Goal: Information Seeking & Learning: Compare options

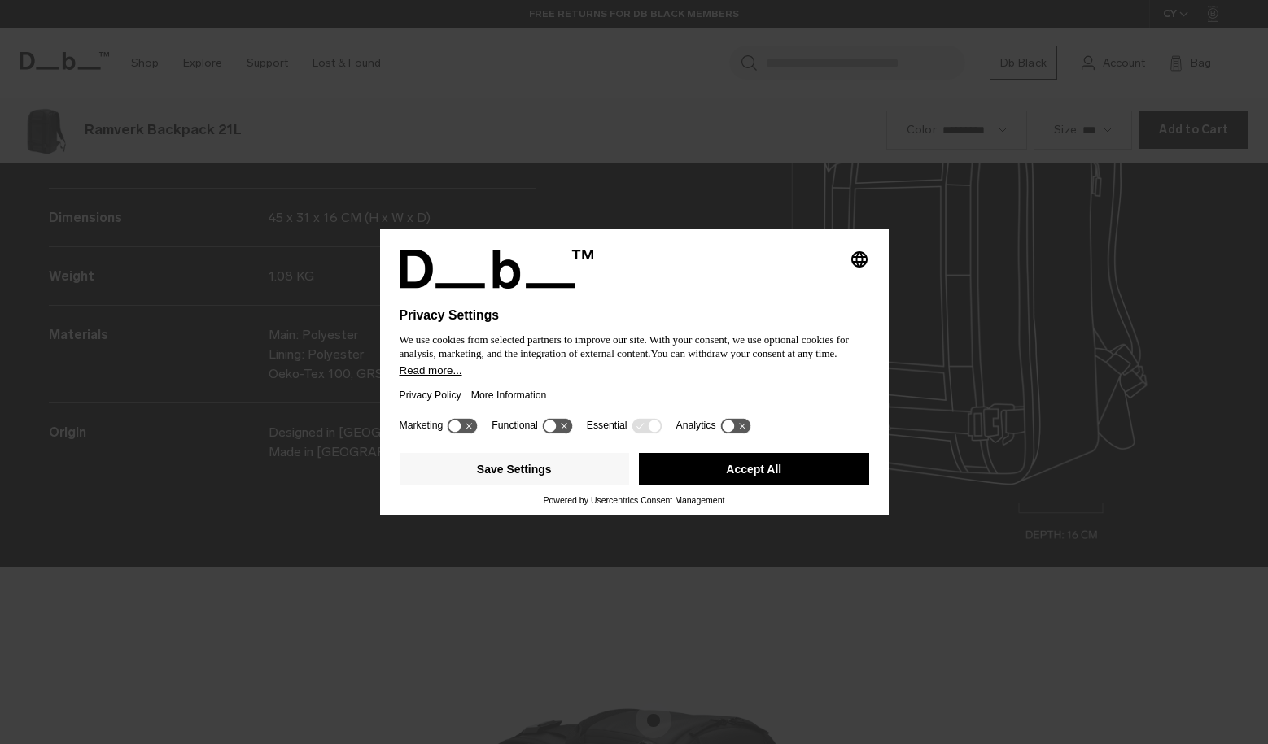
scroll to position [2233, 0]
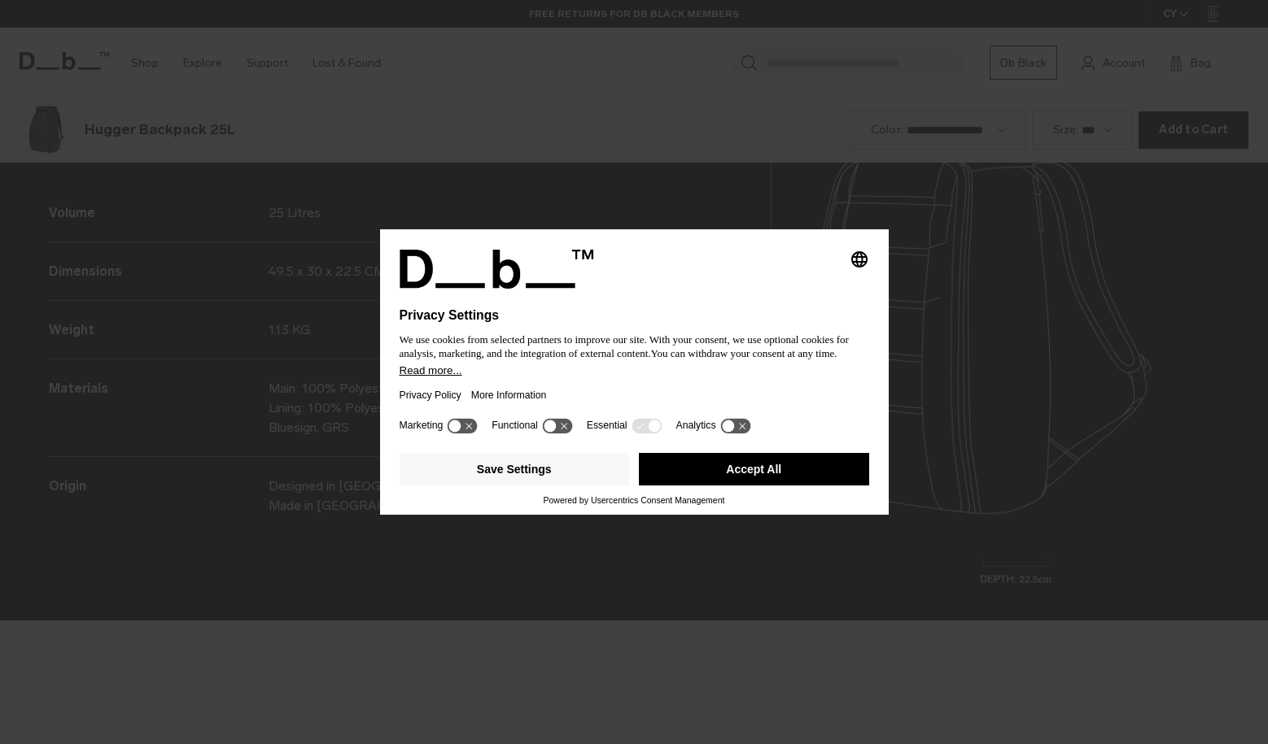
scroll to position [2233, 0]
